Goal: Task Accomplishment & Management: Use online tool/utility

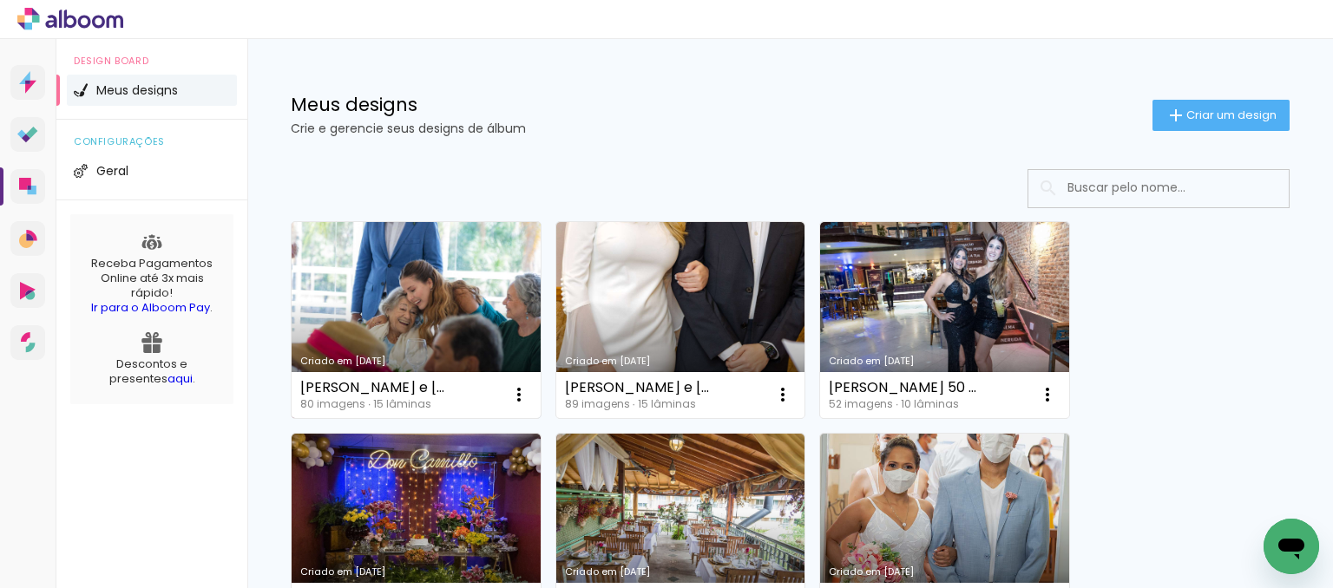
click at [424, 277] on link "Criado em [DATE]" at bounding box center [416, 320] width 249 height 196
